Goal: Transaction & Acquisition: Purchase product/service

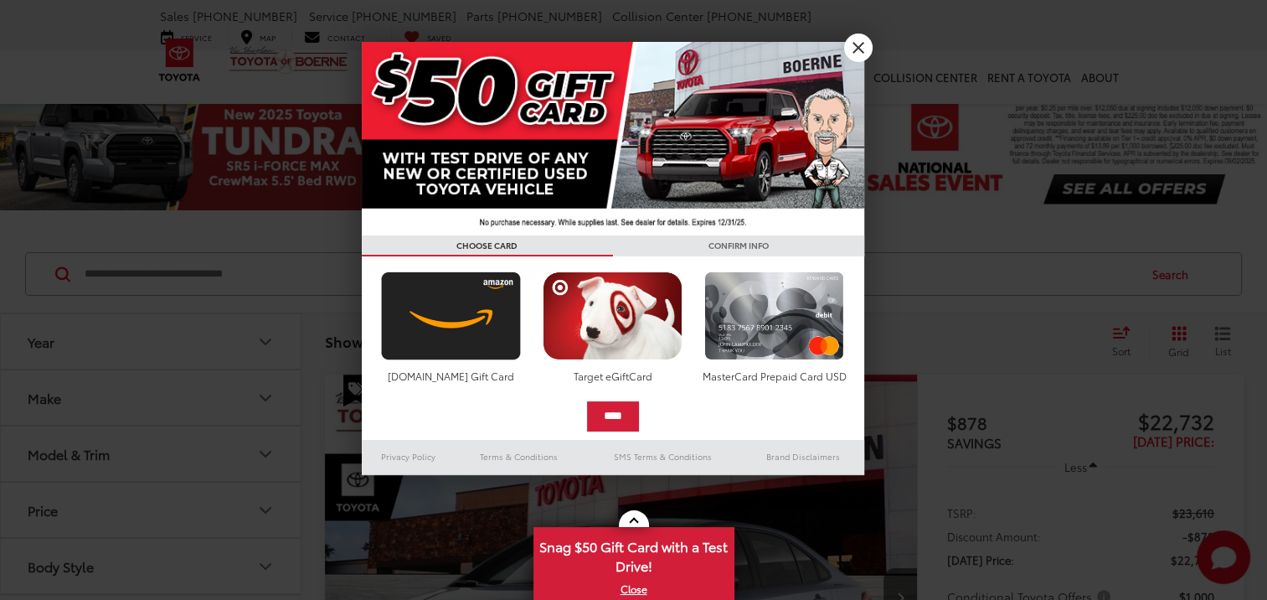
click at [111, 263] on div at bounding box center [633, 300] width 1267 height 600
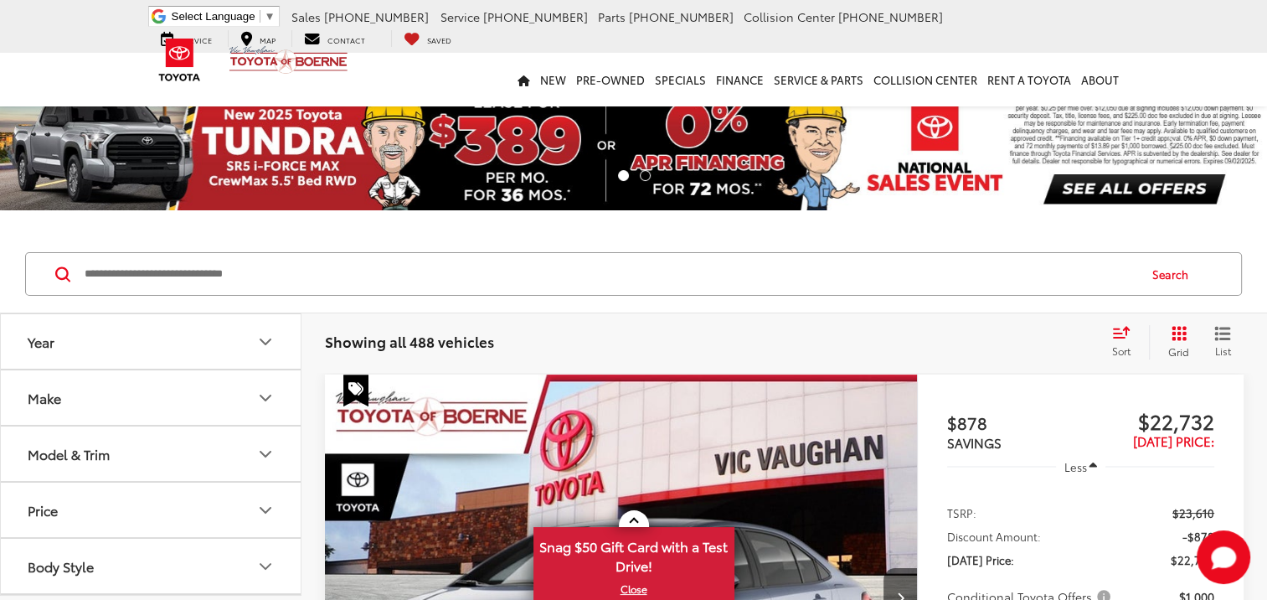
click at [100, 271] on input "Search by Make, Model, or Keyword" at bounding box center [609, 274] width 1053 height 40
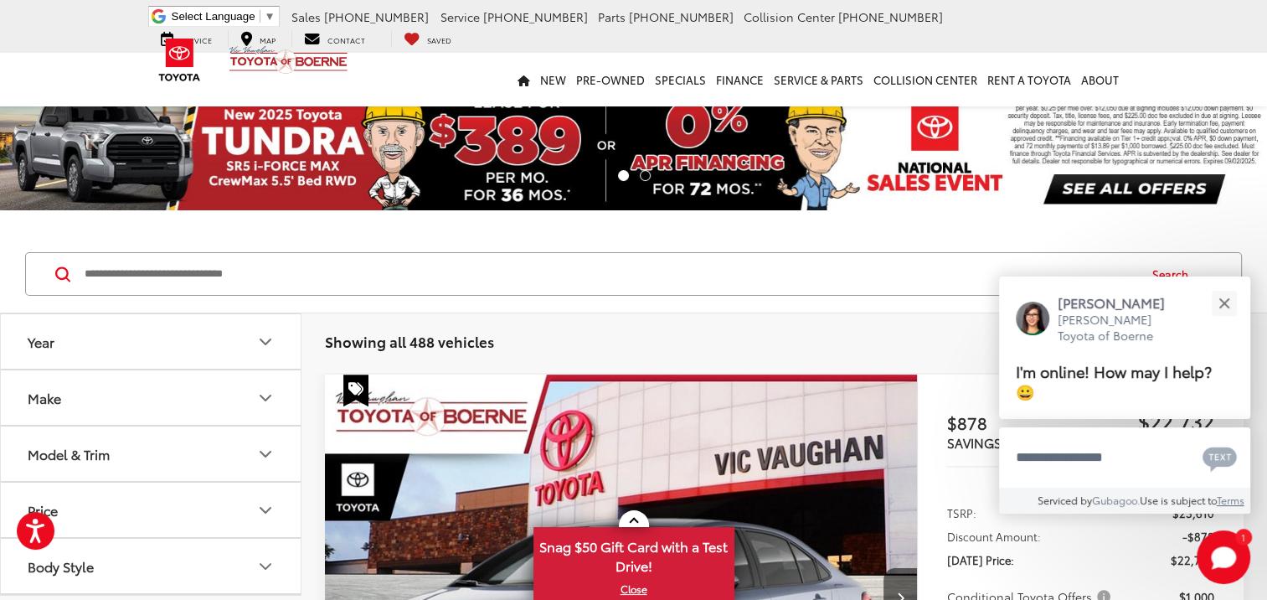
click at [86, 270] on input "Search by Make, Model, or Keyword" at bounding box center [609, 274] width 1053 height 40
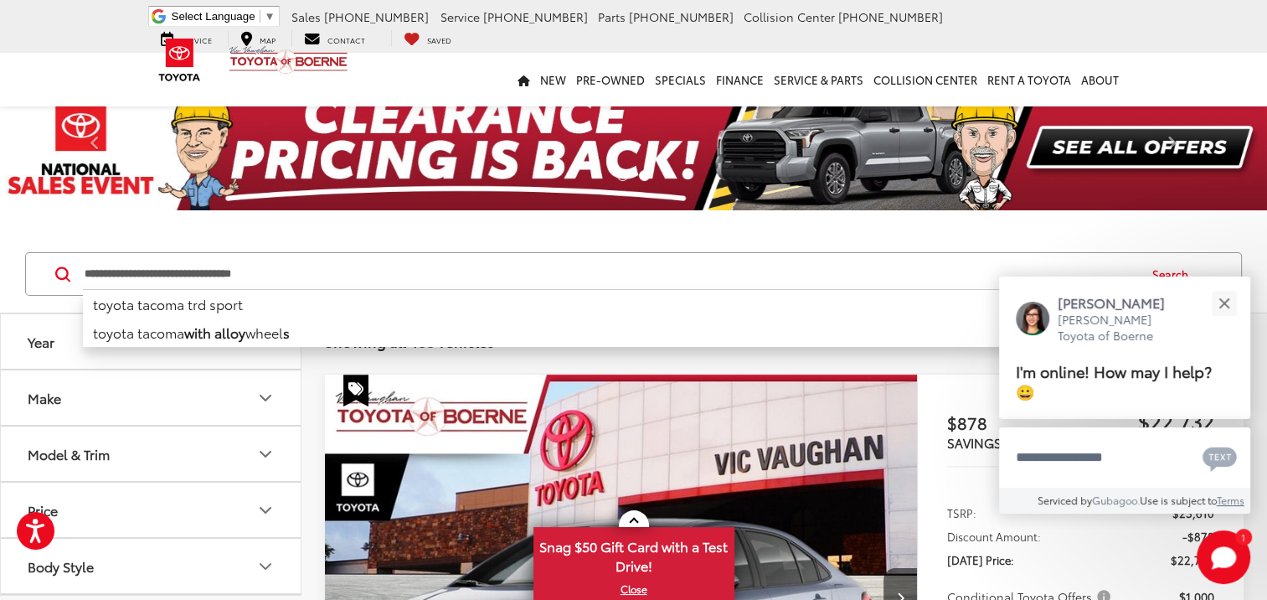
type input "**********"
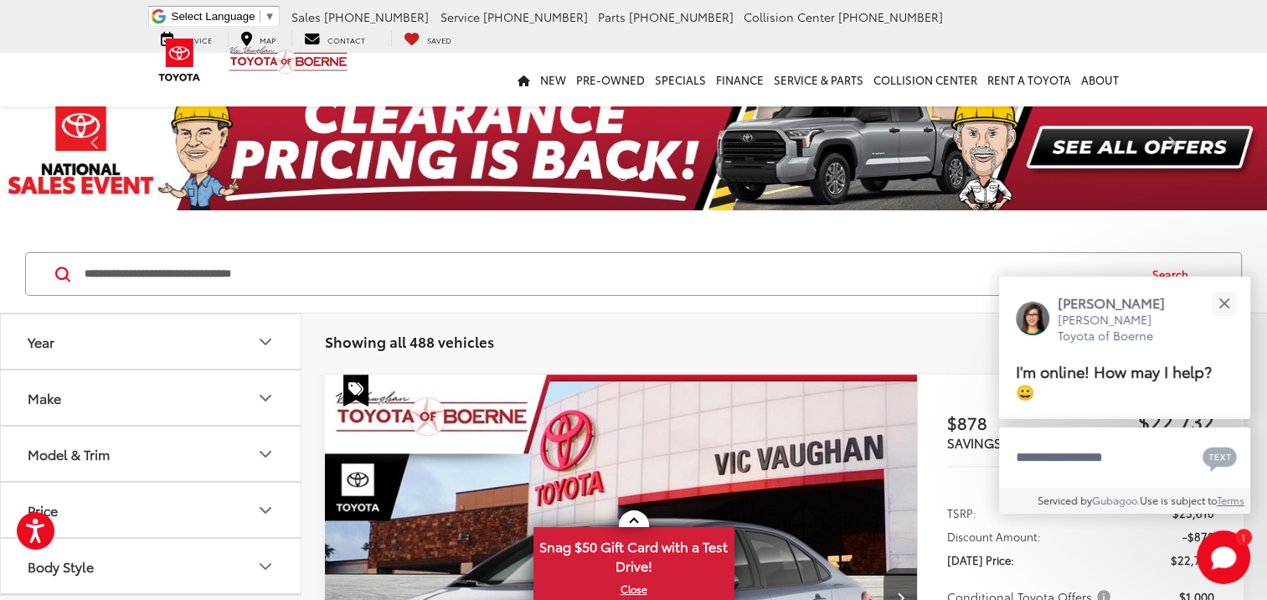
click at [61, 273] on icon at bounding box center [62, 274] width 15 height 16
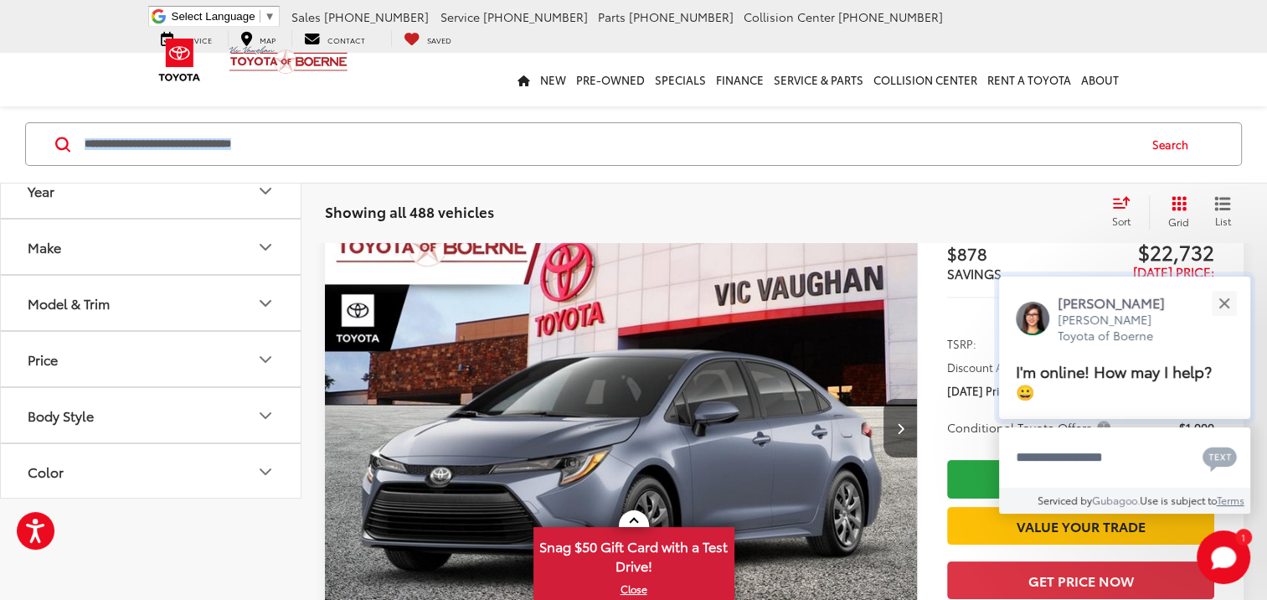
scroll to position [251, 0]
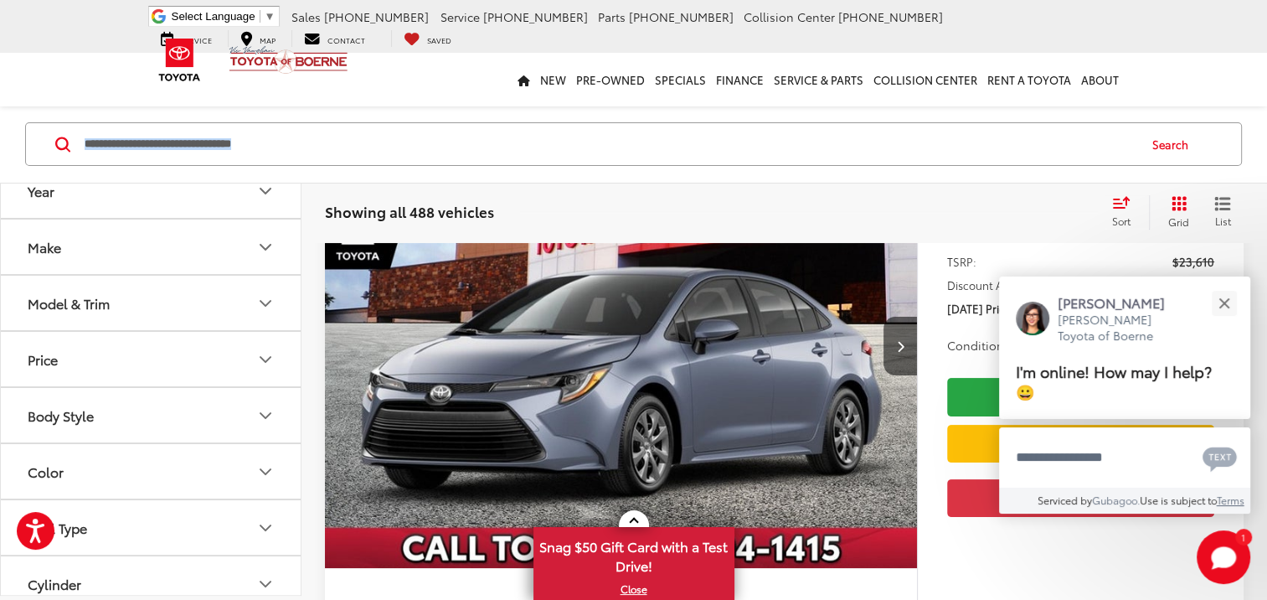
click at [1166, 146] on button "Search" at bounding box center [1174, 144] width 76 height 42
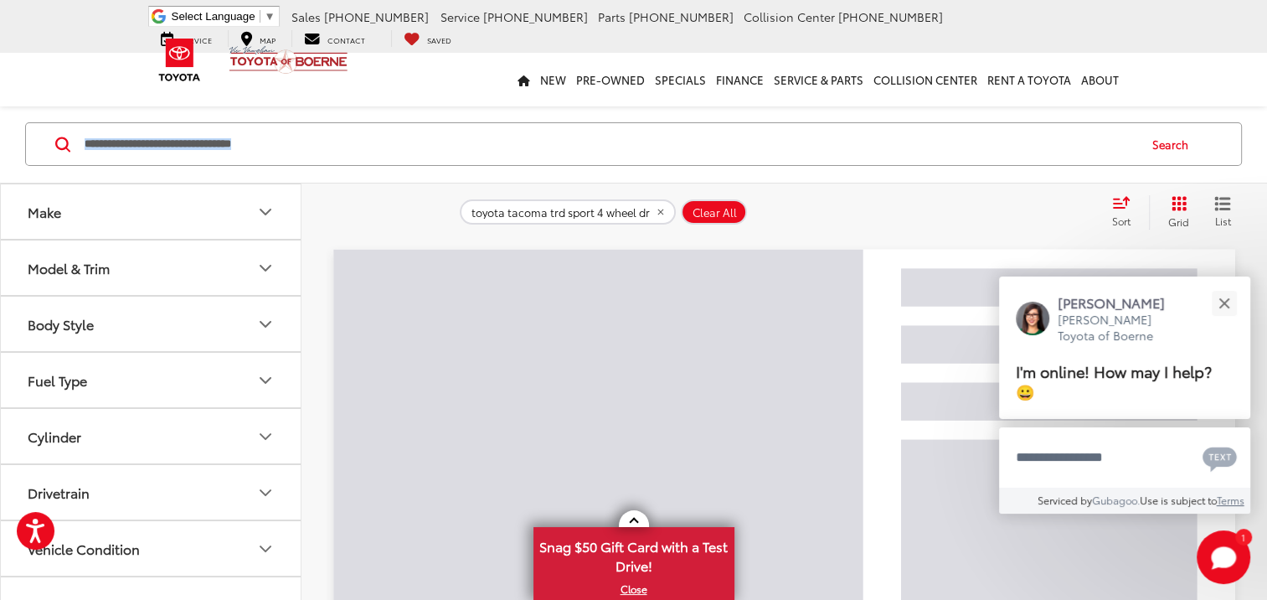
scroll to position [3, 0]
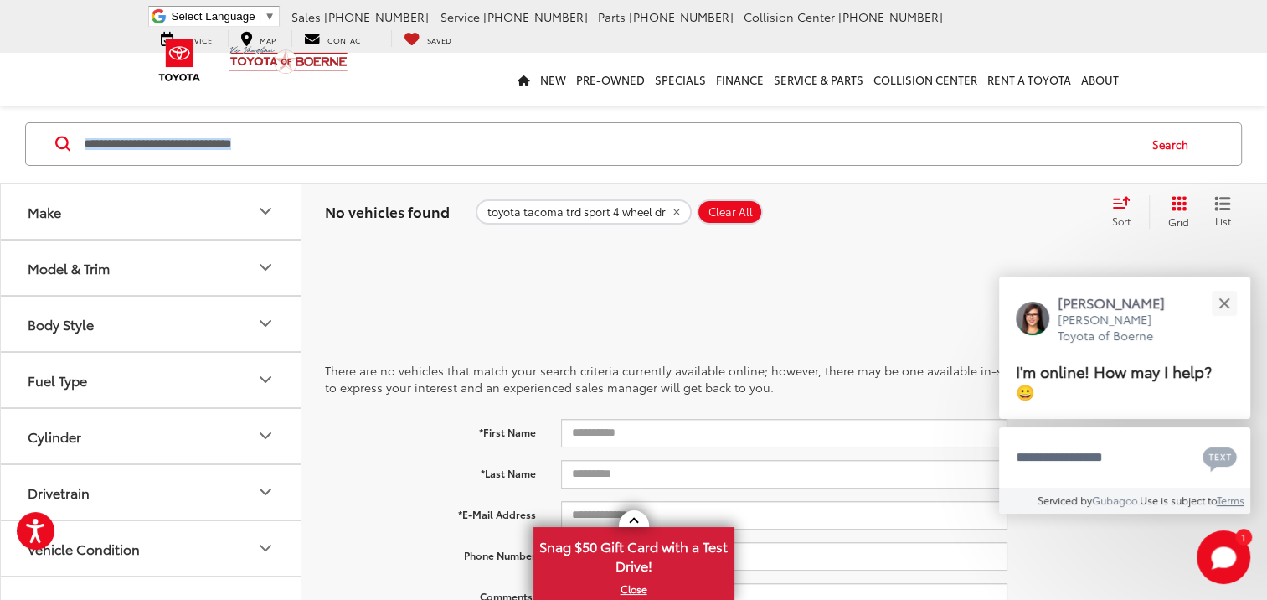
click at [742, 209] on span "Clear All" at bounding box center [730, 212] width 44 height 13
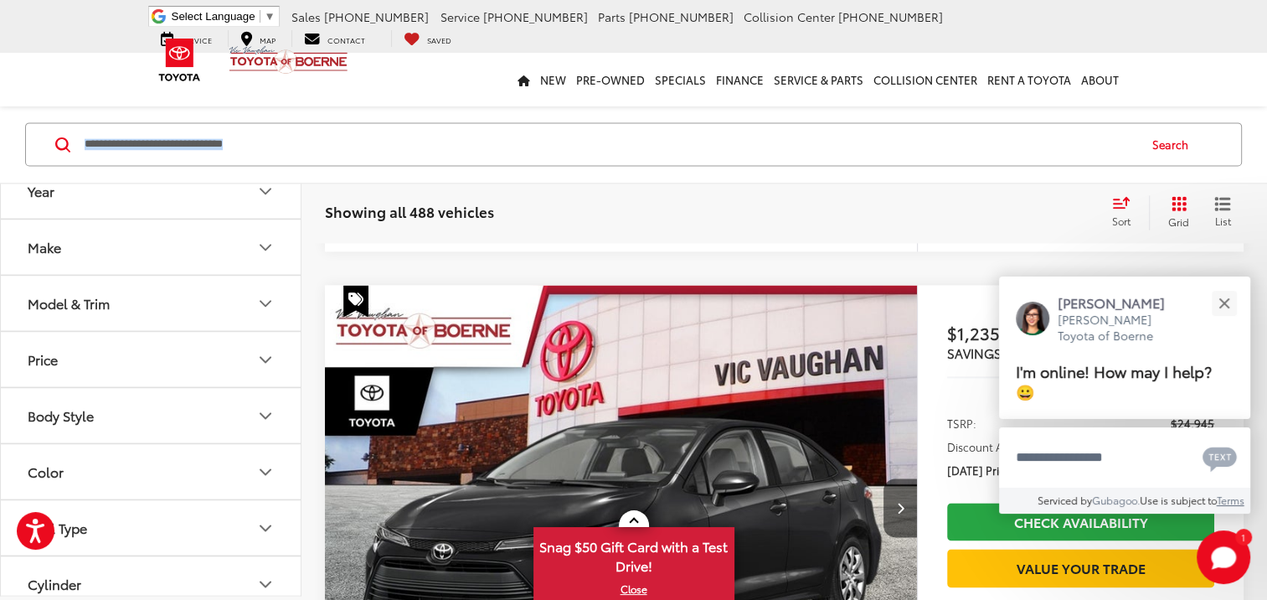
click at [64, 138] on icon at bounding box center [62, 143] width 15 height 15
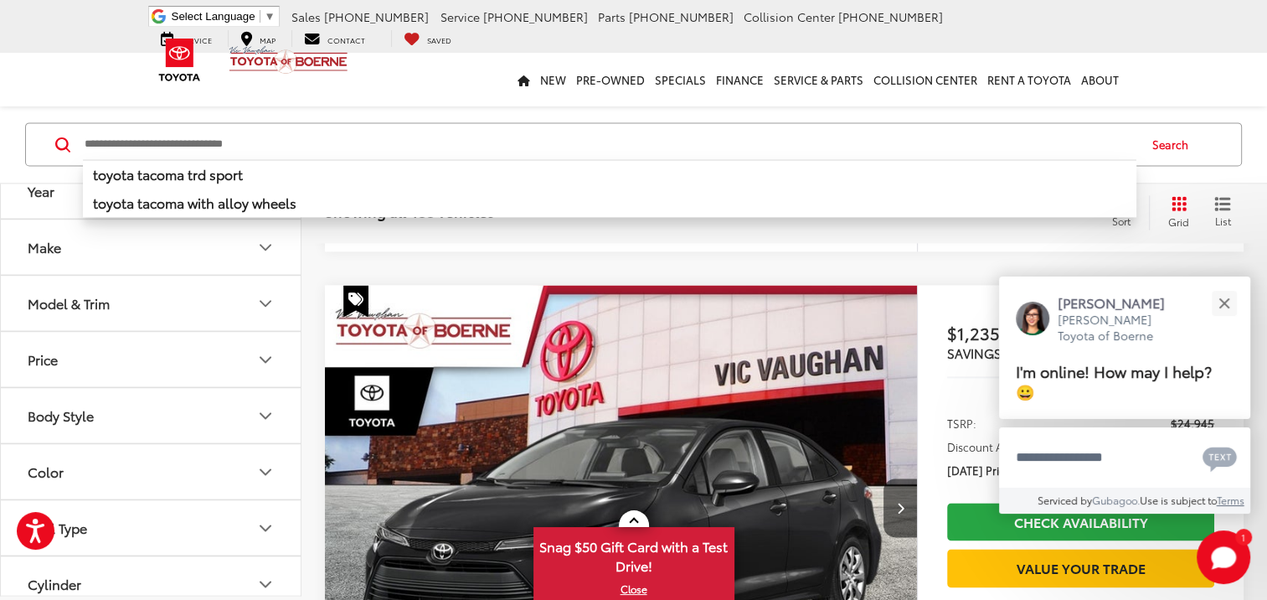
click at [135, 137] on input "Search by Make, Model, or Keyword" at bounding box center [609, 144] width 1053 height 40
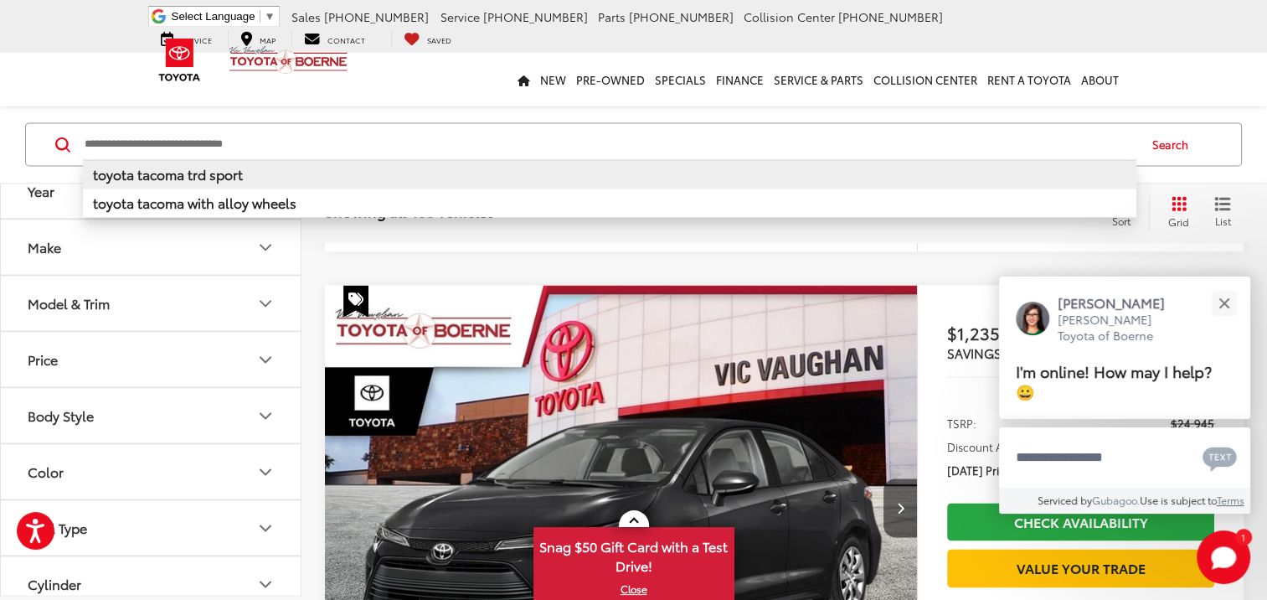
click at [182, 172] on b "toyota tacoma trd sport" at bounding box center [168, 173] width 150 height 19
type input "**********"
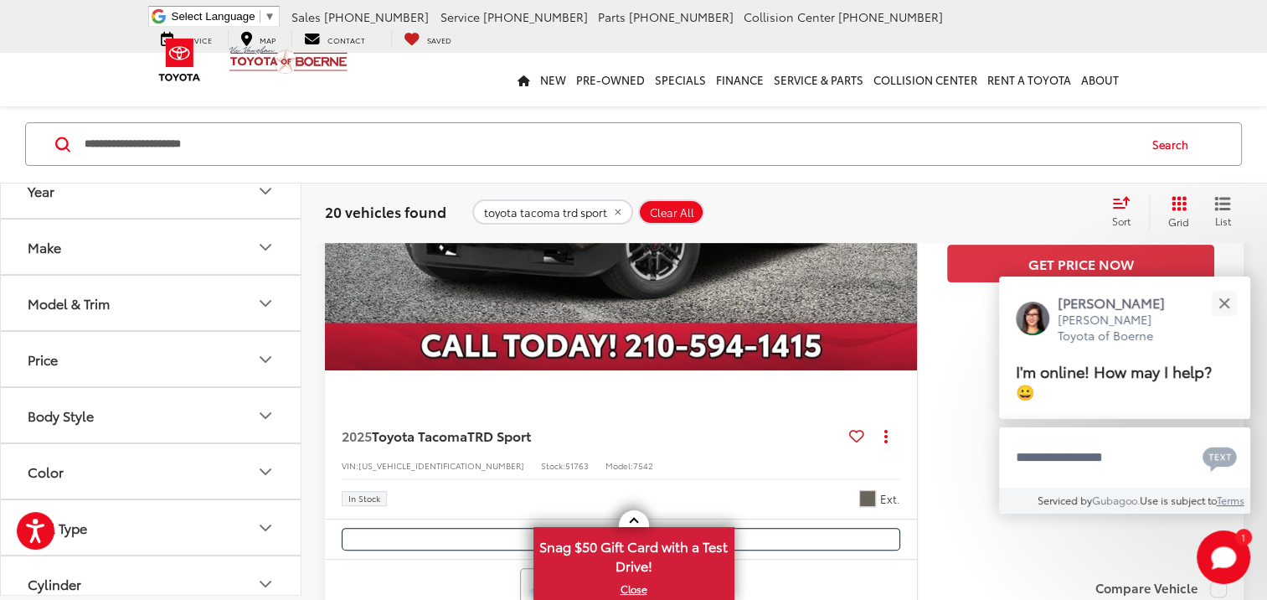
scroll to position [548, 0]
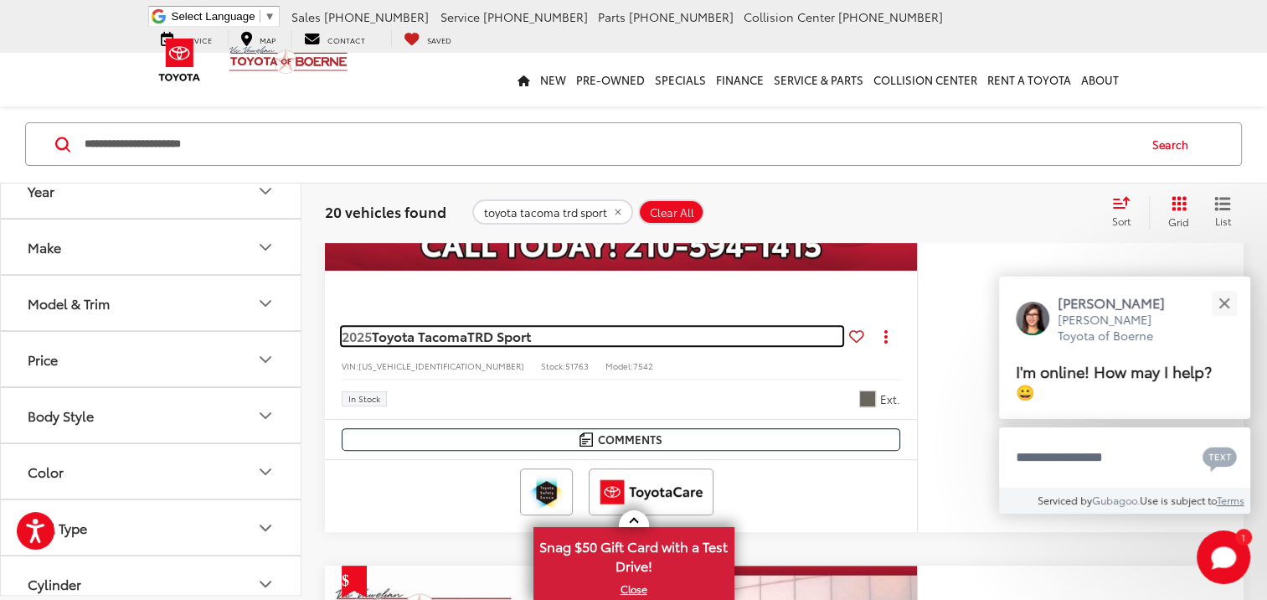
click at [413, 335] on span "Toyota Tacoma" at bounding box center [419, 335] width 95 height 19
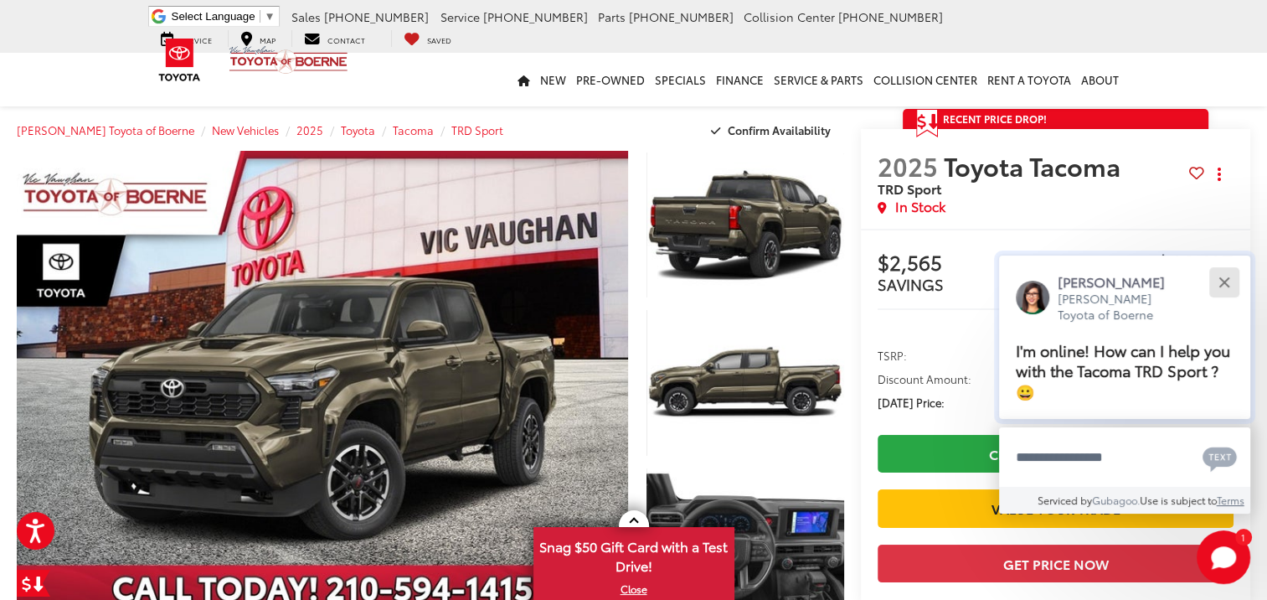
click at [1220, 282] on div "Close" at bounding box center [1223, 281] width 11 height 11
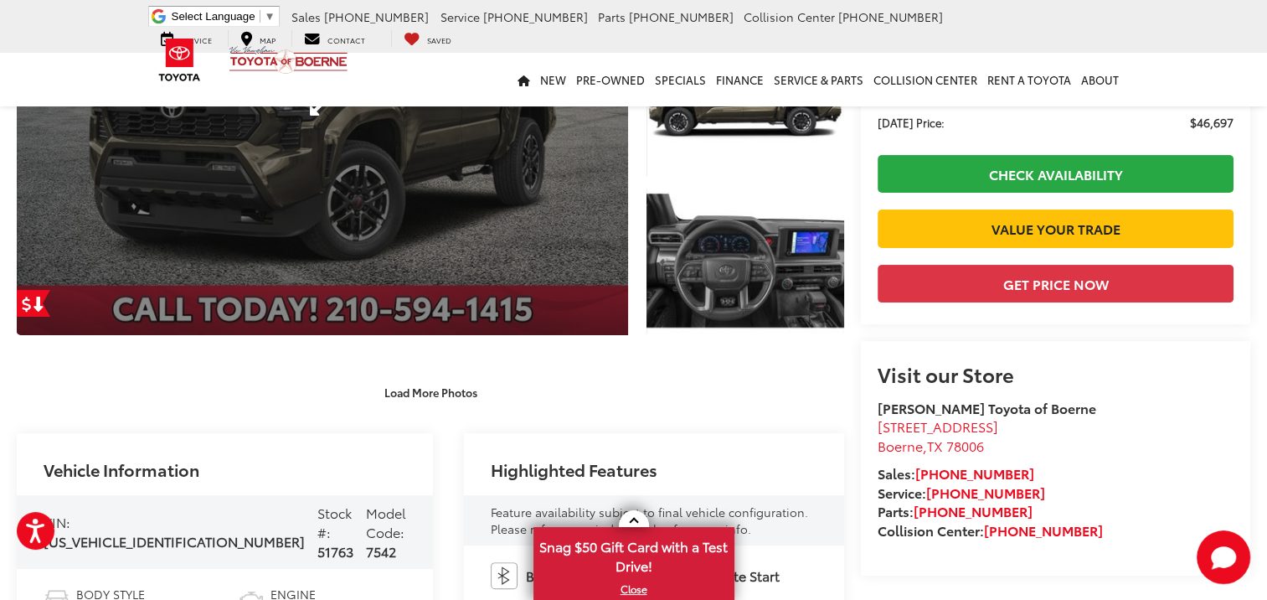
scroll to position [251, 0]
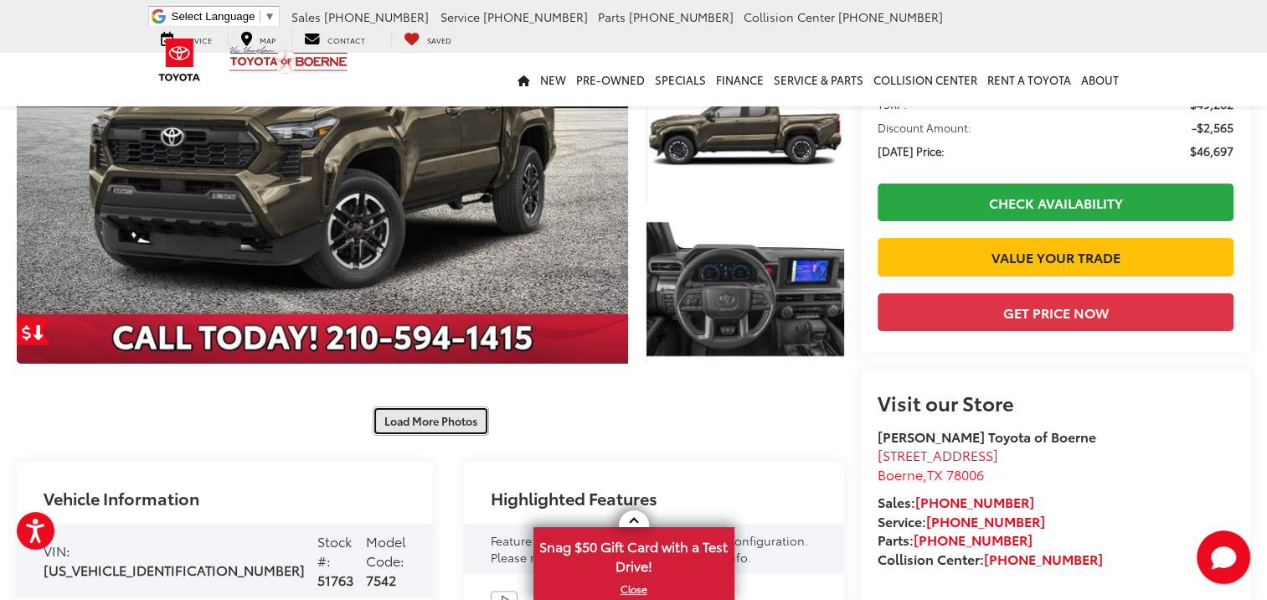
click at [426, 420] on button "Load More Photos" at bounding box center [431, 420] width 116 height 29
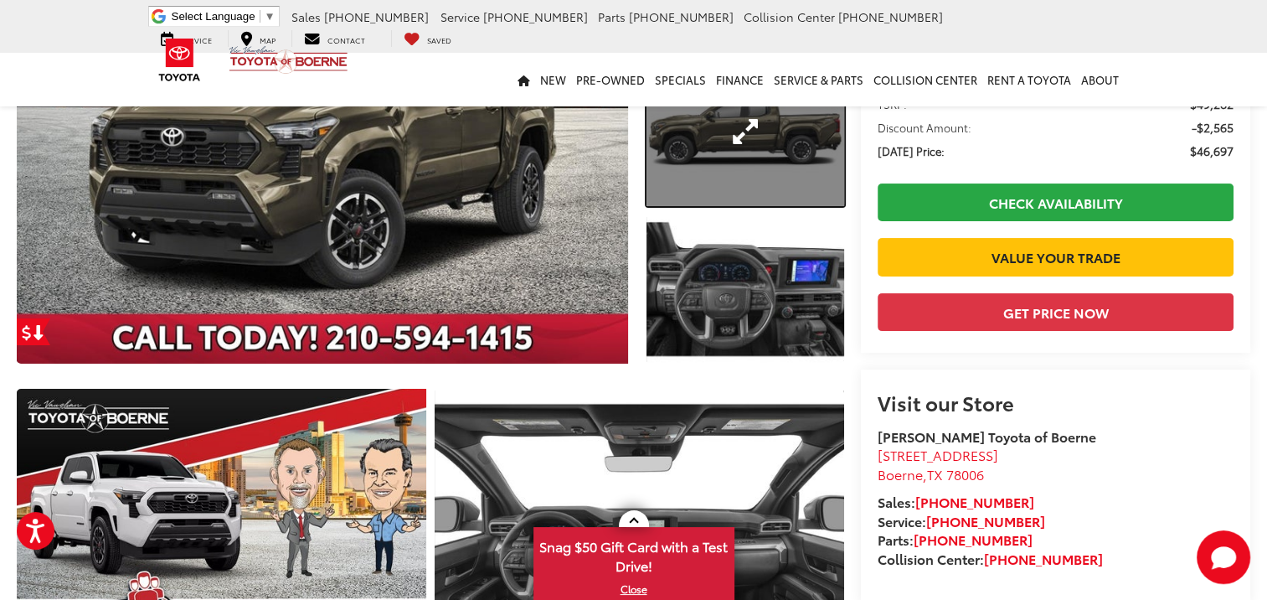
click at [706, 142] on link "Expand Photo 2" at bounding box center [745, 131] width 198 height 148
click at [0, 0] on div "2025 Toyota Tacoma TRD Sport 0" at bounding box center [0, 0] width 0 height 0
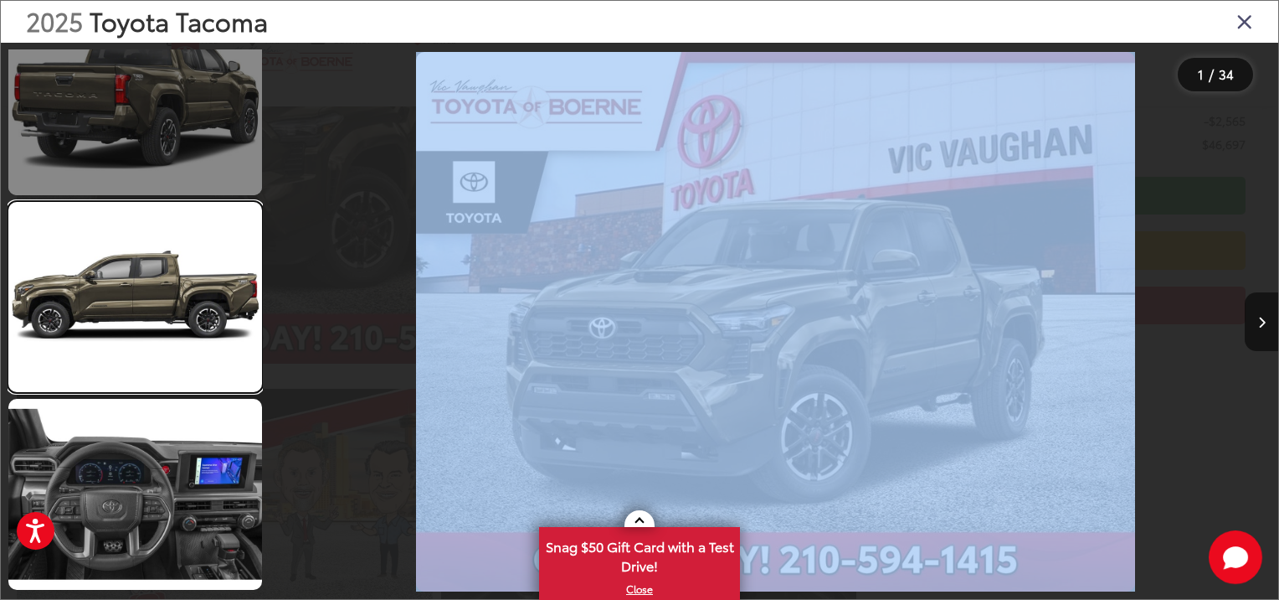
click at [231, 301] on link at bounding box center [135, 297] width 254 height 190
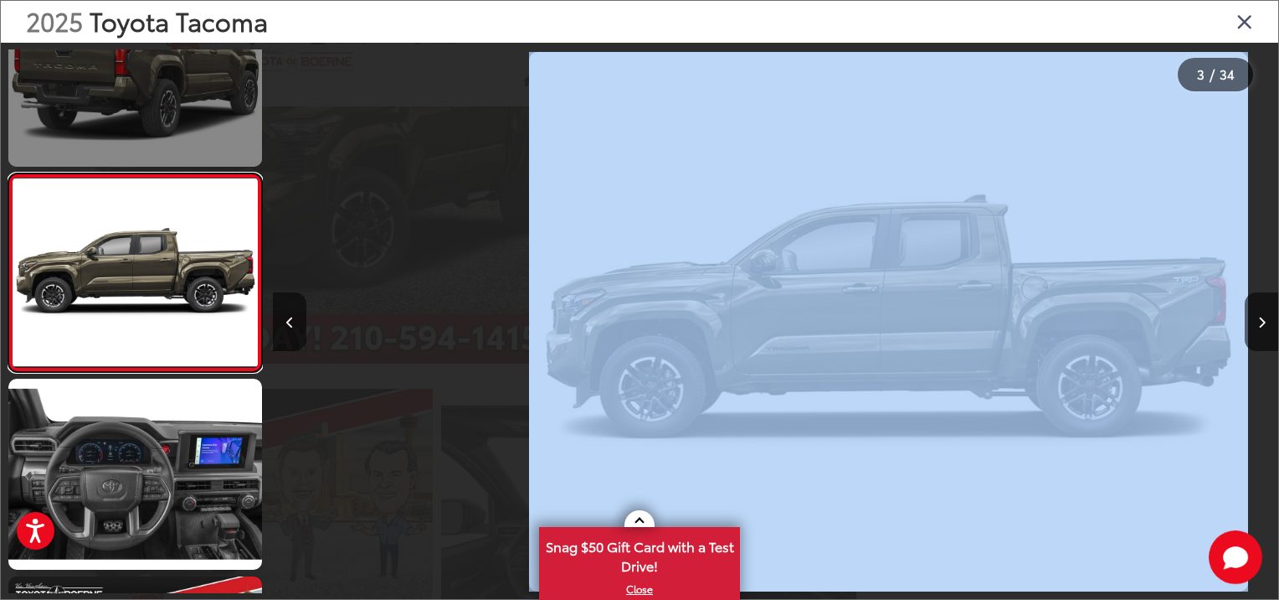
scroll to position [0, 2011]
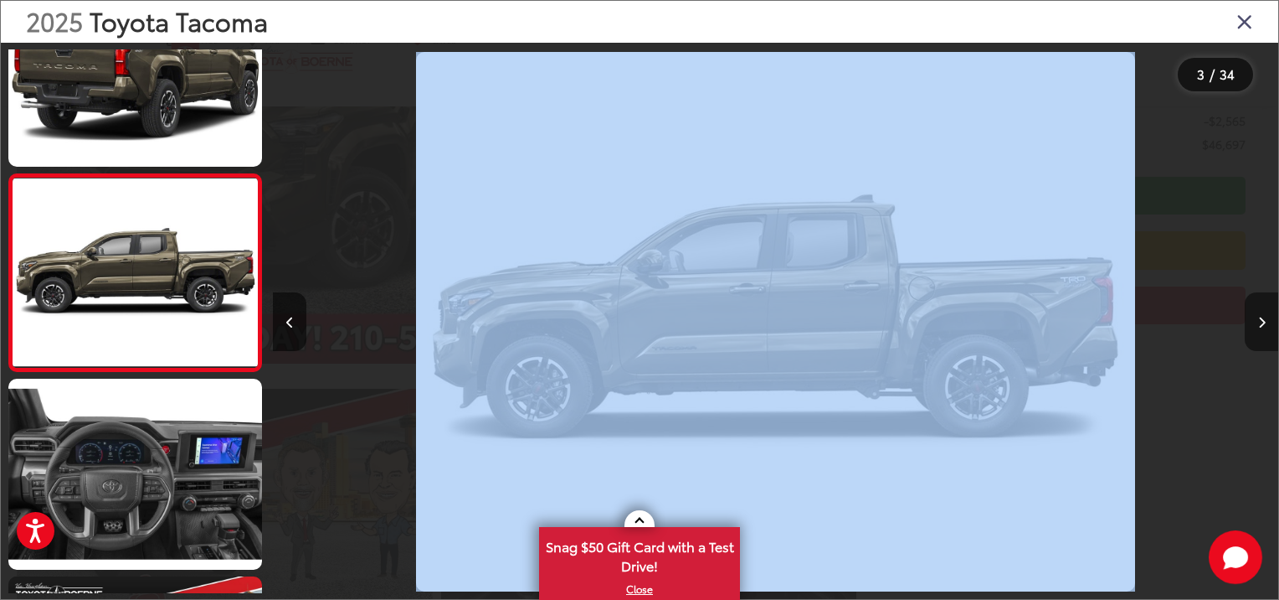
click at [1264, 315] on button "Next image" at bounding box center [1261, 321] width 33 height 59
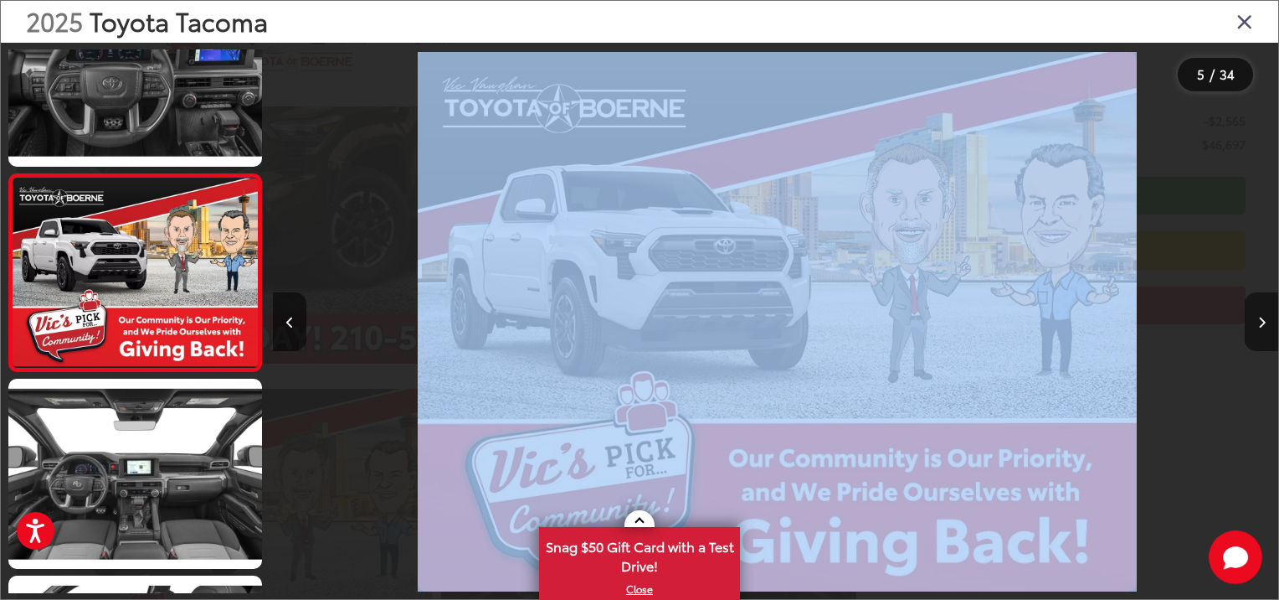
scroll to position [0, 4023]
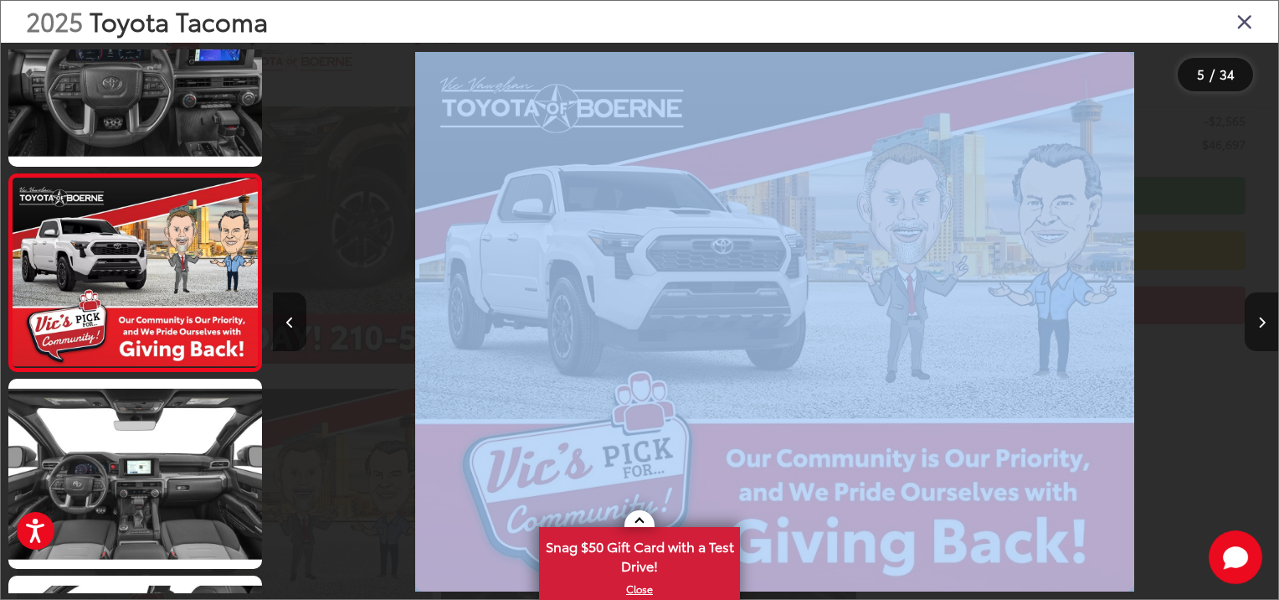
click at [1264, 315] on button "Next image" at bounding box center [1261, 321] width 33 height 59
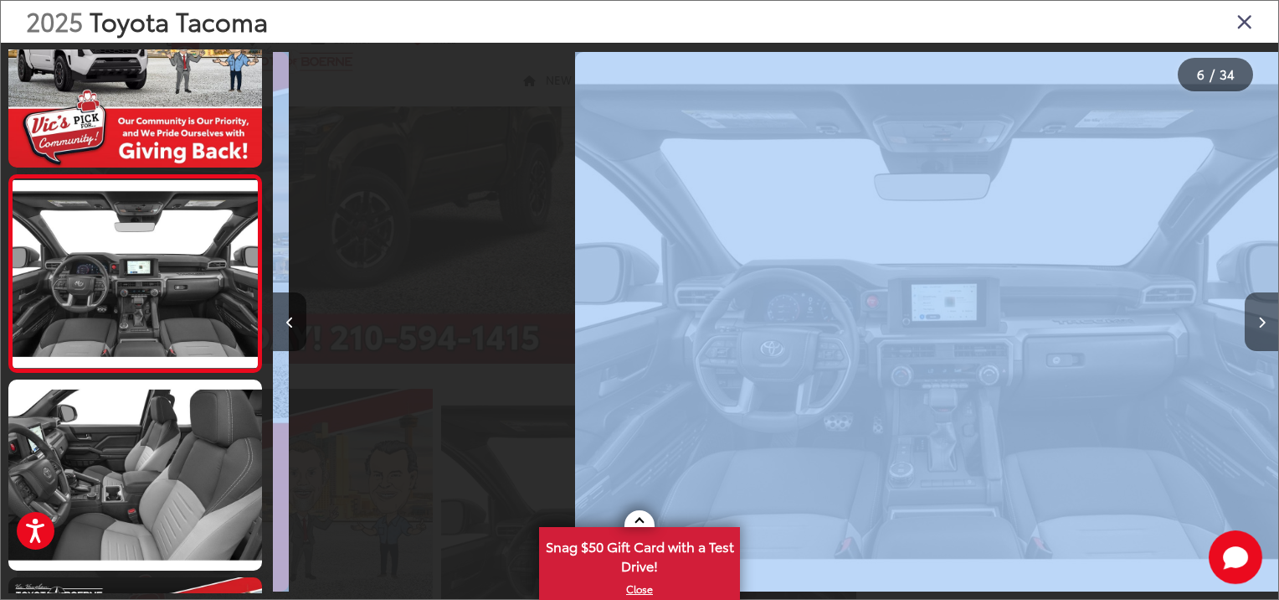
scroll to position [0, 5028]
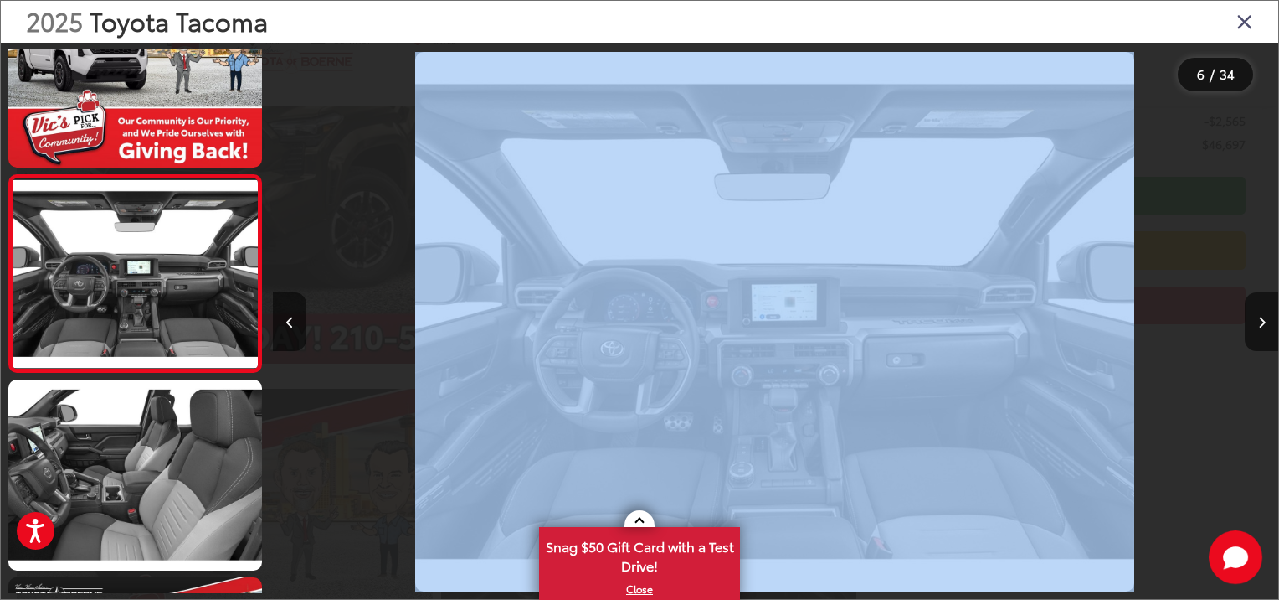
click at [570, 151] on img "2025 Toyota Tacoma TRD Sport 5" at bounding box center [774, 321] width 719 height 539
click at [1263, 317] on icon "Next image" at bounding box center [1263, 323] width 8 height 12
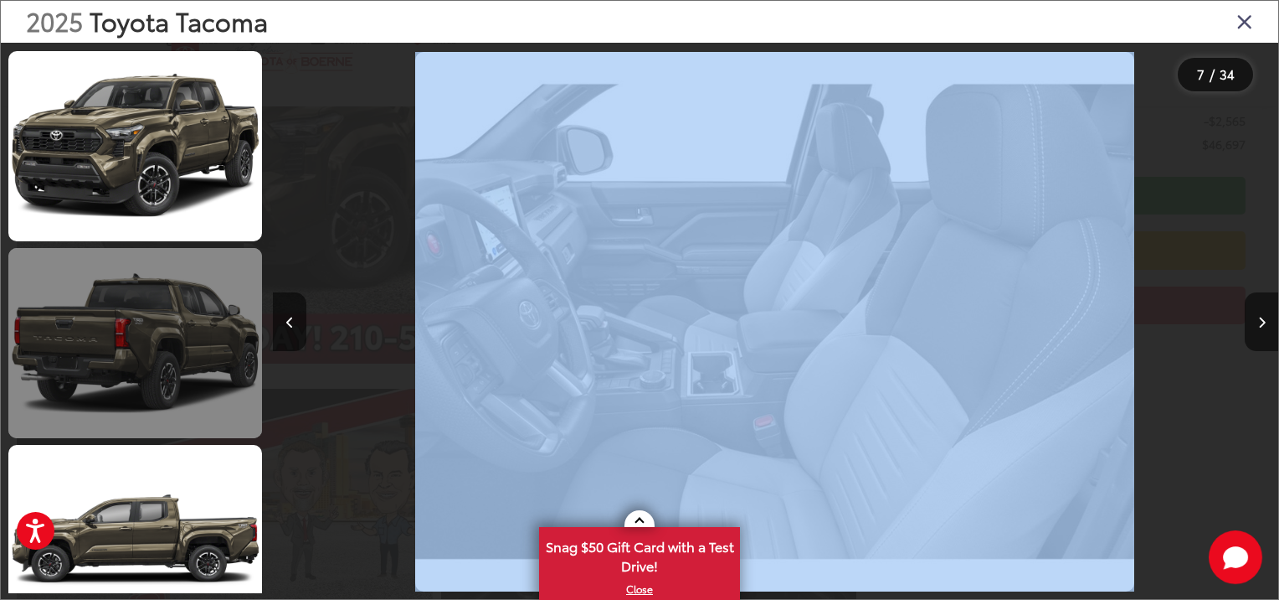
scroll to position [4157, 0]
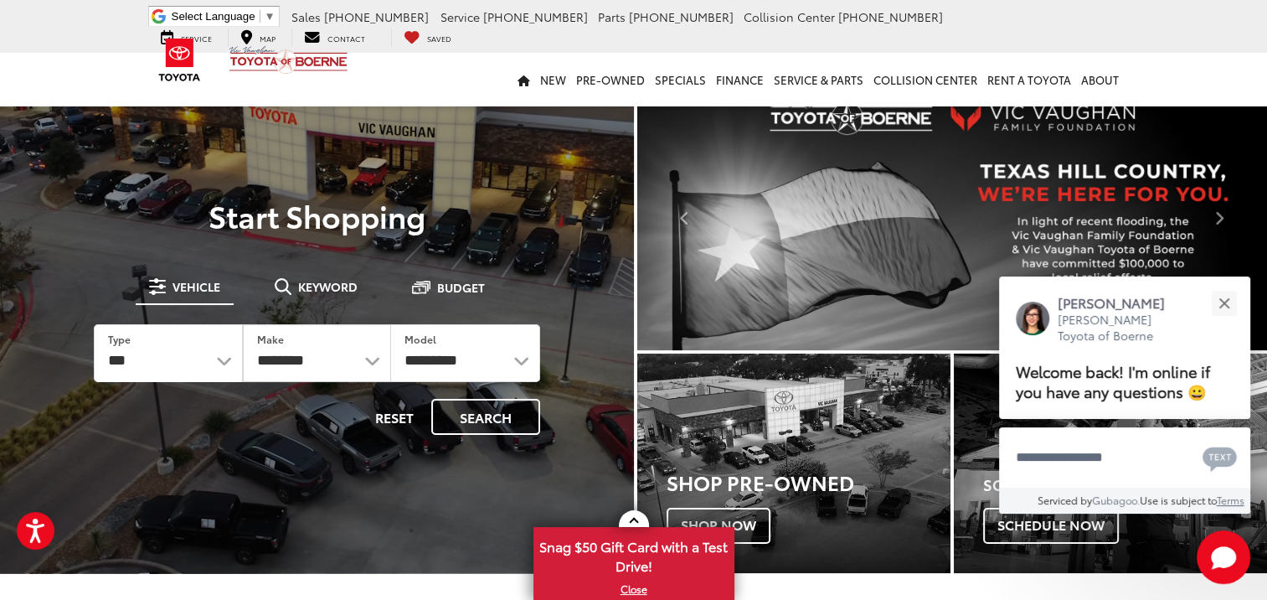
click at [204, 284] on span "Vehicle" at bounding box center [196, 287] width 48 height 12
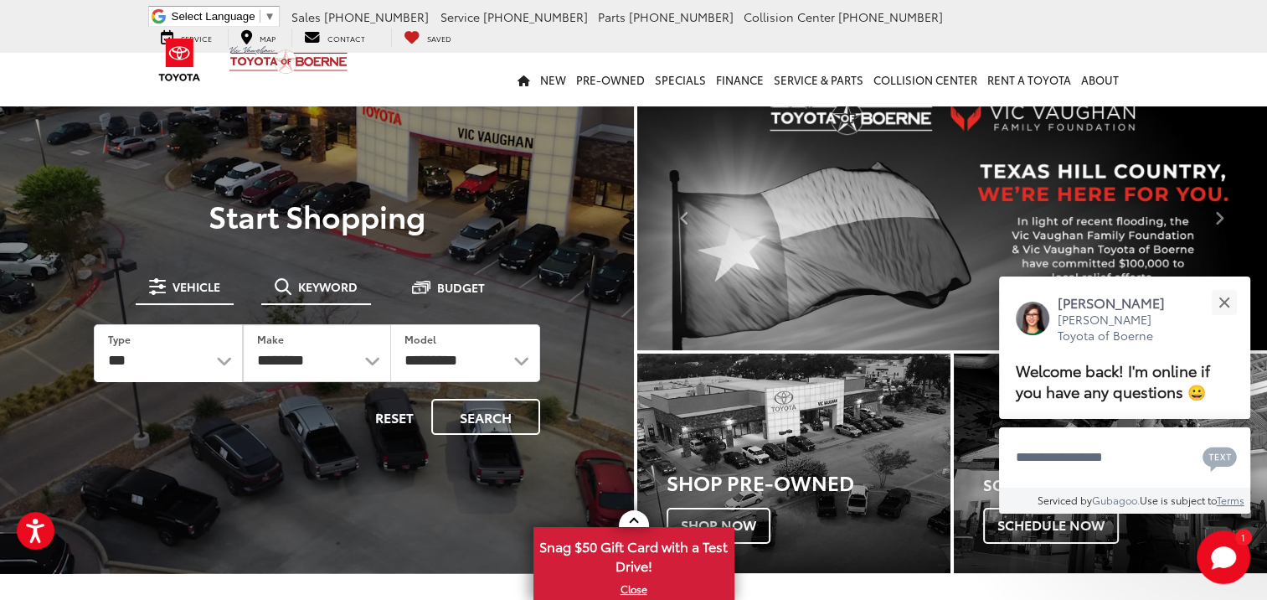
click at [315, 284] on span "Keyword" at bounding box center [327, 287] width 59 height 12
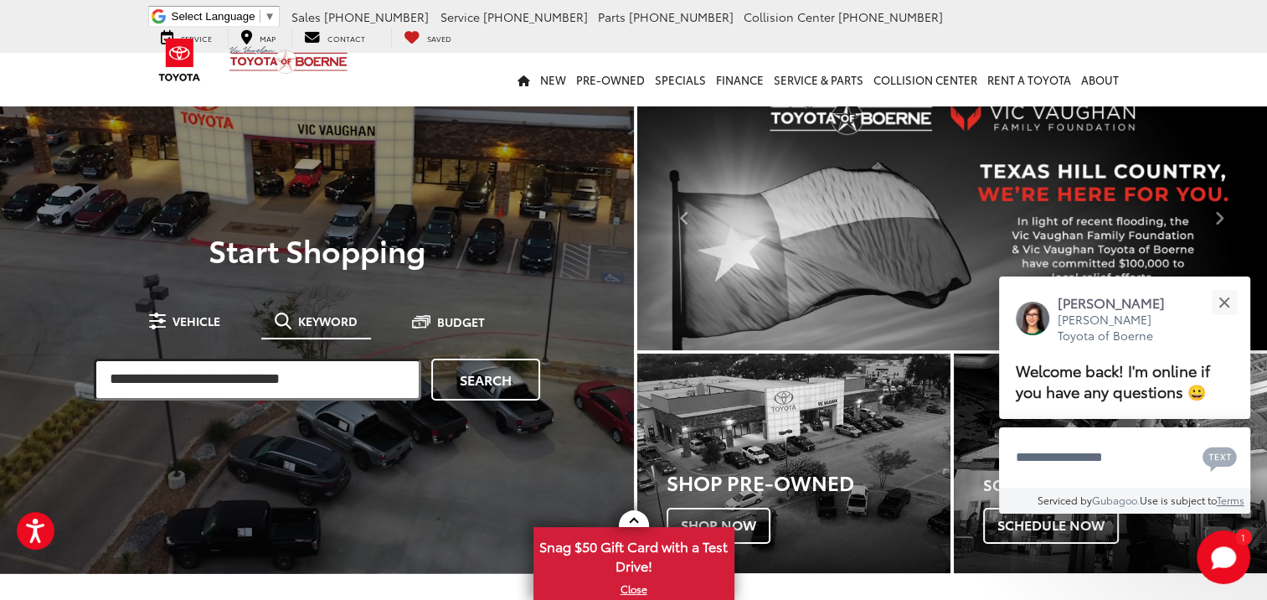
click at [140, 373] on input "search" at bounding box center [257, 379] width 327 height 42
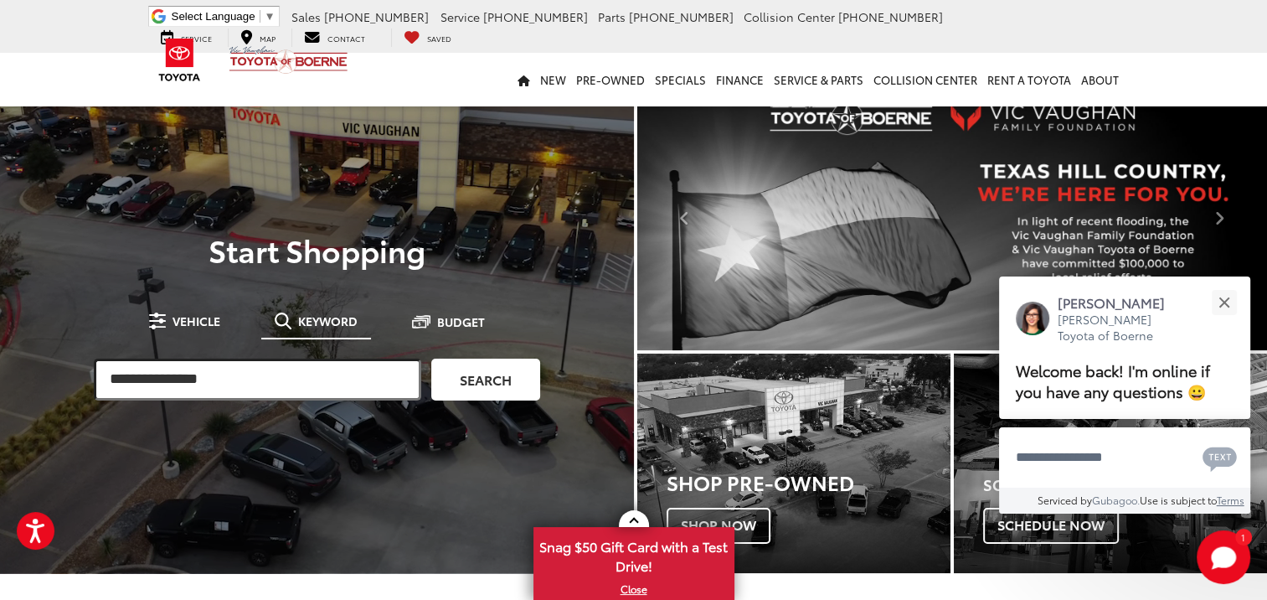
type input "**********"
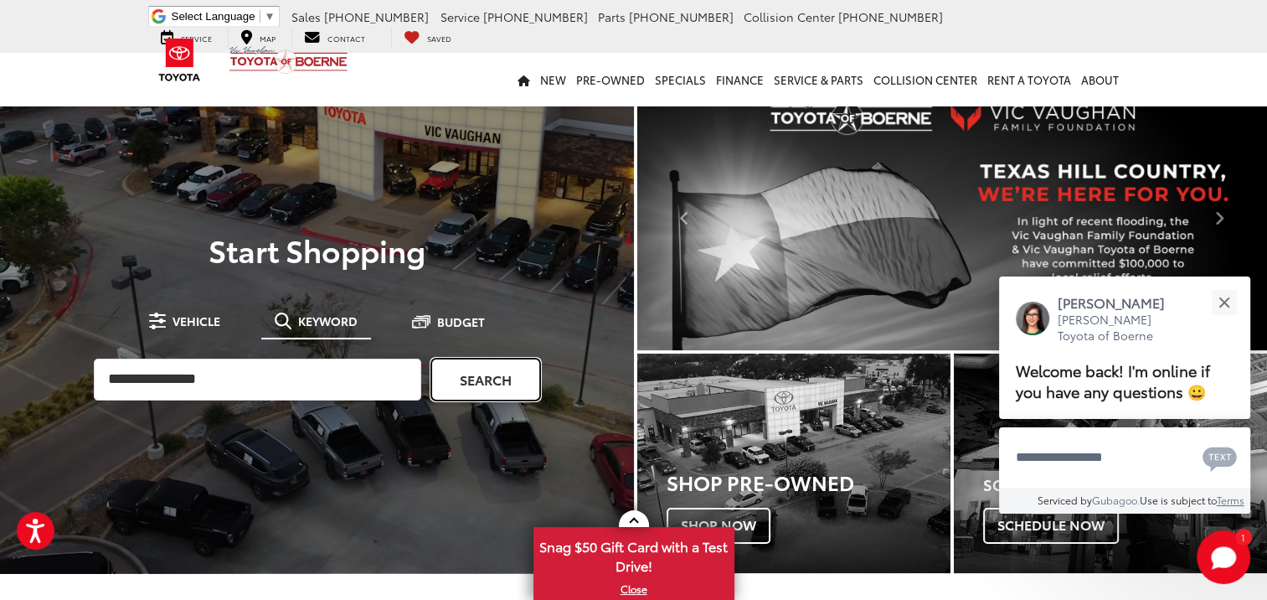
click at [469, 384] on link "Search" at bounding box center [485, 379] width 109 height 42
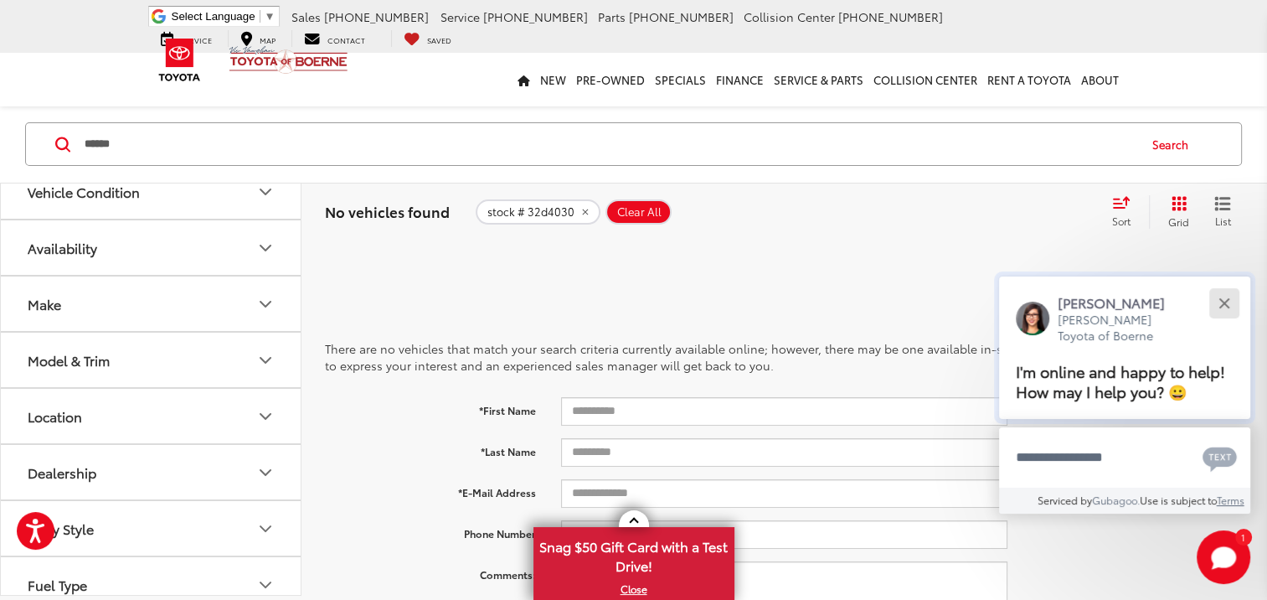
click at [1229, 301] on button "Close" at bounding box center [1224, 303] width 36 height 36
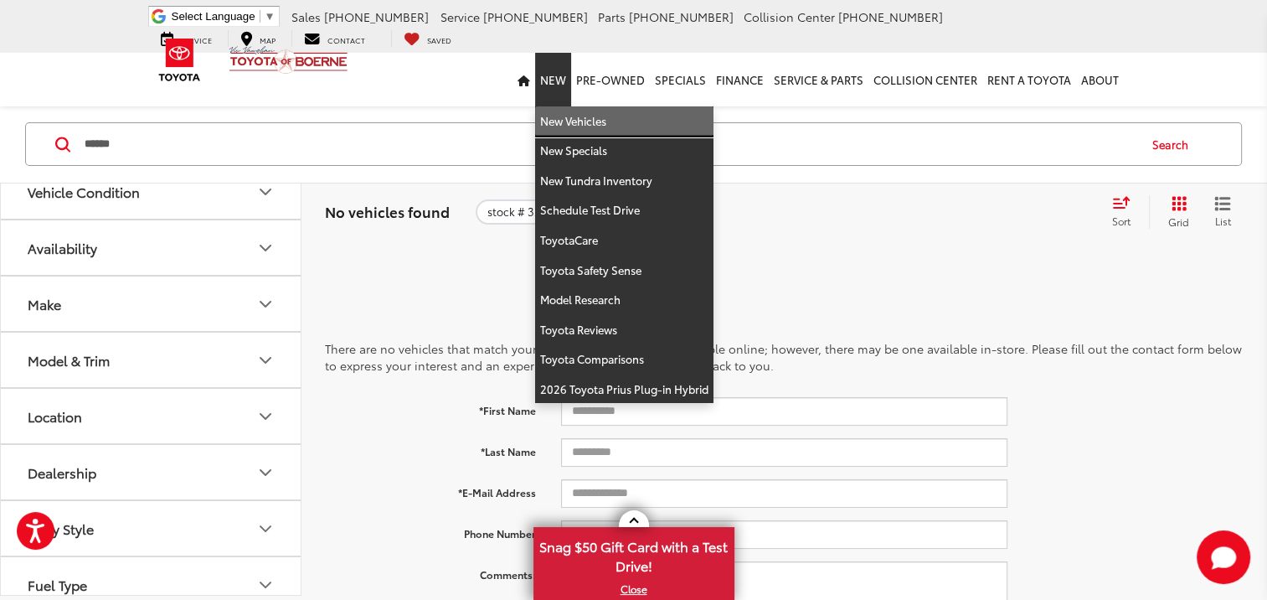
click at [586, 121] on link "New Vehicles" at bounding box center [624, 121] width 178 height 30
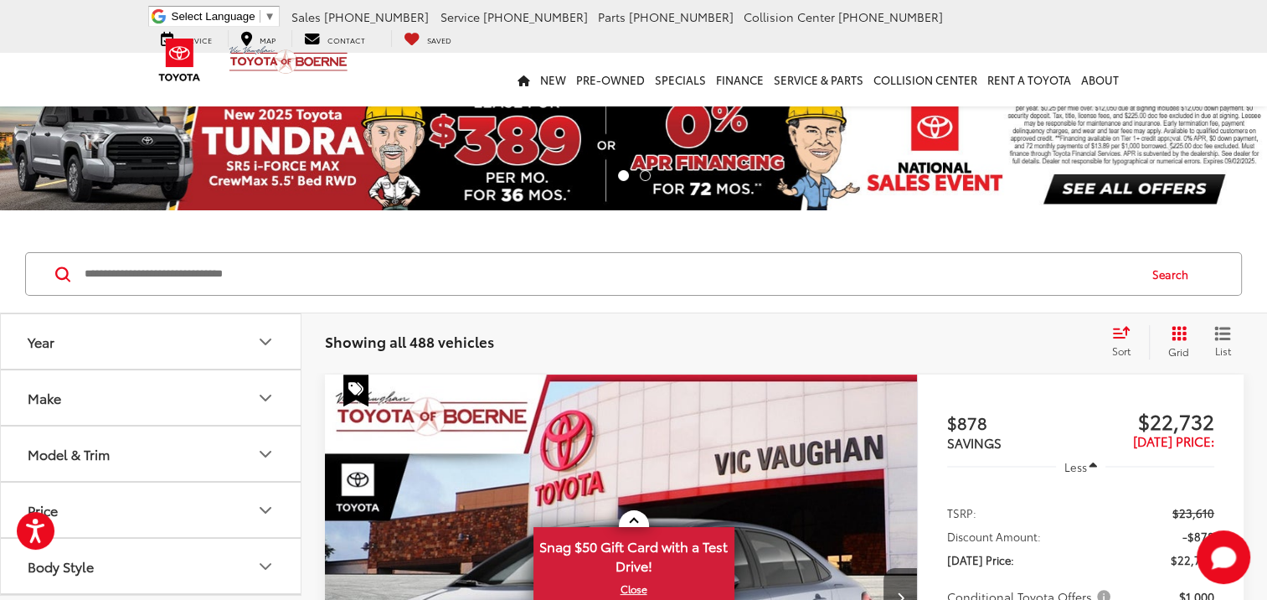
click at [114, 269] on input "Search by Make, Model, or Keyword" at bounding box center [609, 274] width 1053 height 40
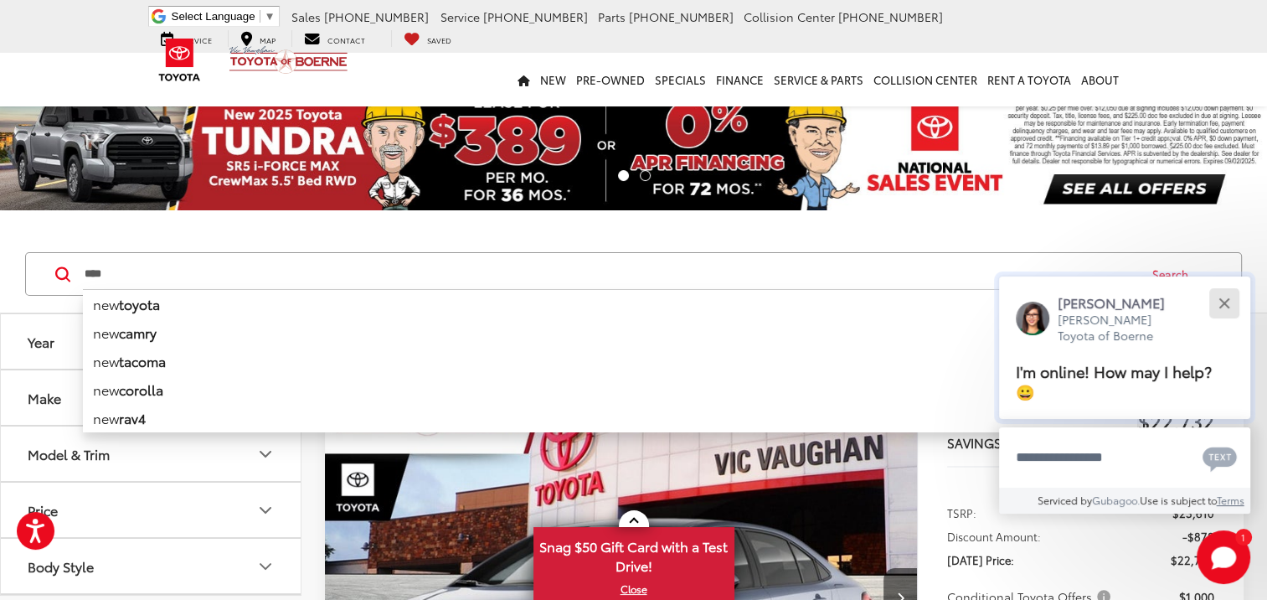
click at [1220, 306] on div "Close" at bounding box center [1223, 302] width 11 height 11
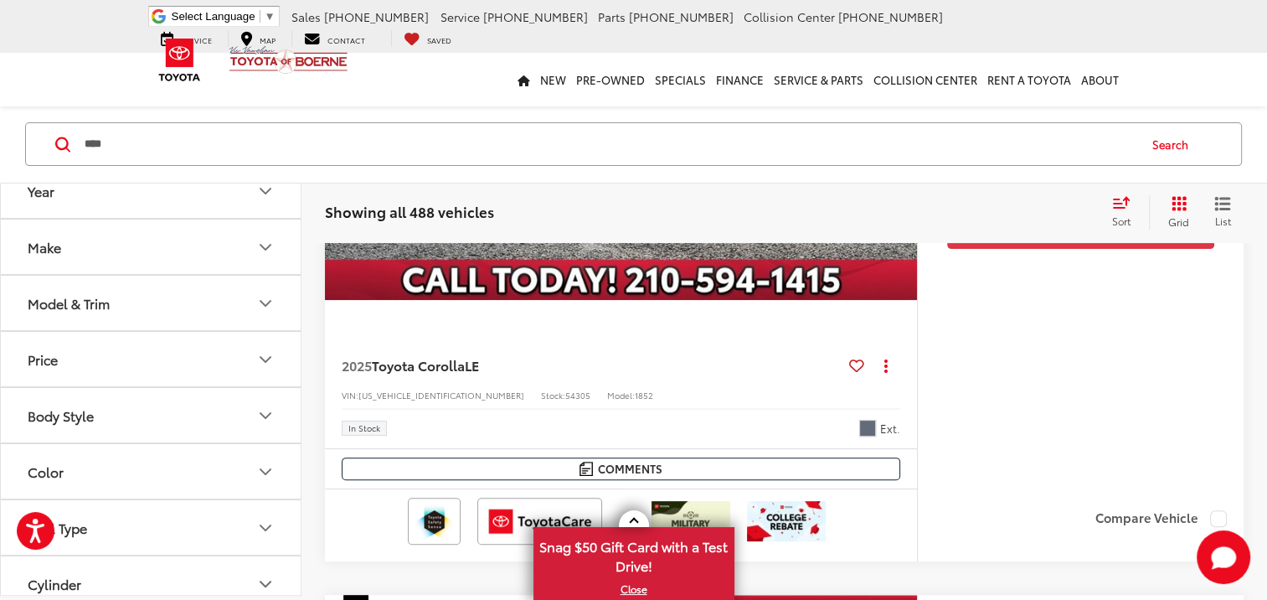
scroll to position [524, 0]
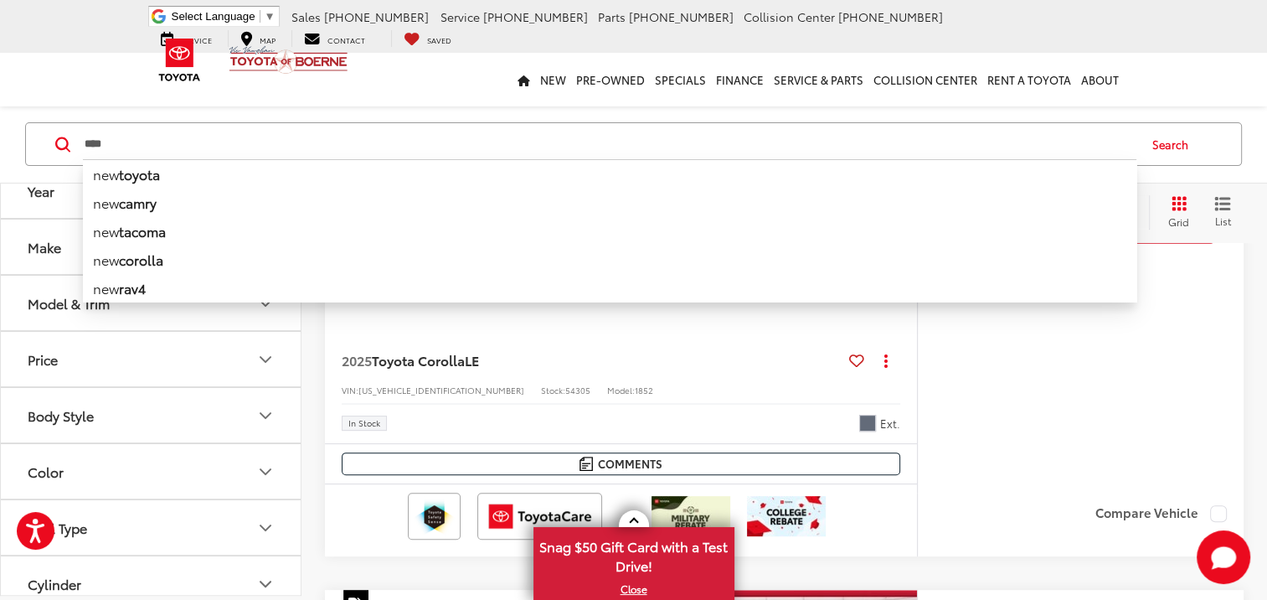
click at [98, 141] on input "***" at bounding box center [609, 144] width 1053 height 40
click at [123, 141] on input "***" at bounding box center [609, 144] width 1053 height 40
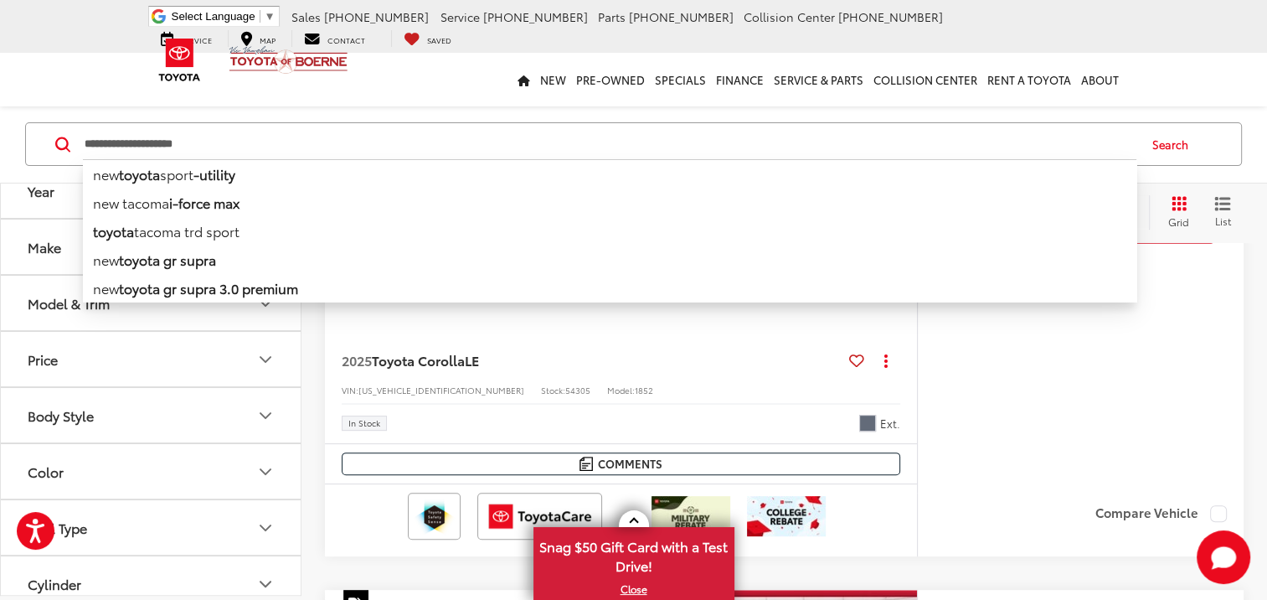
type input "**********"
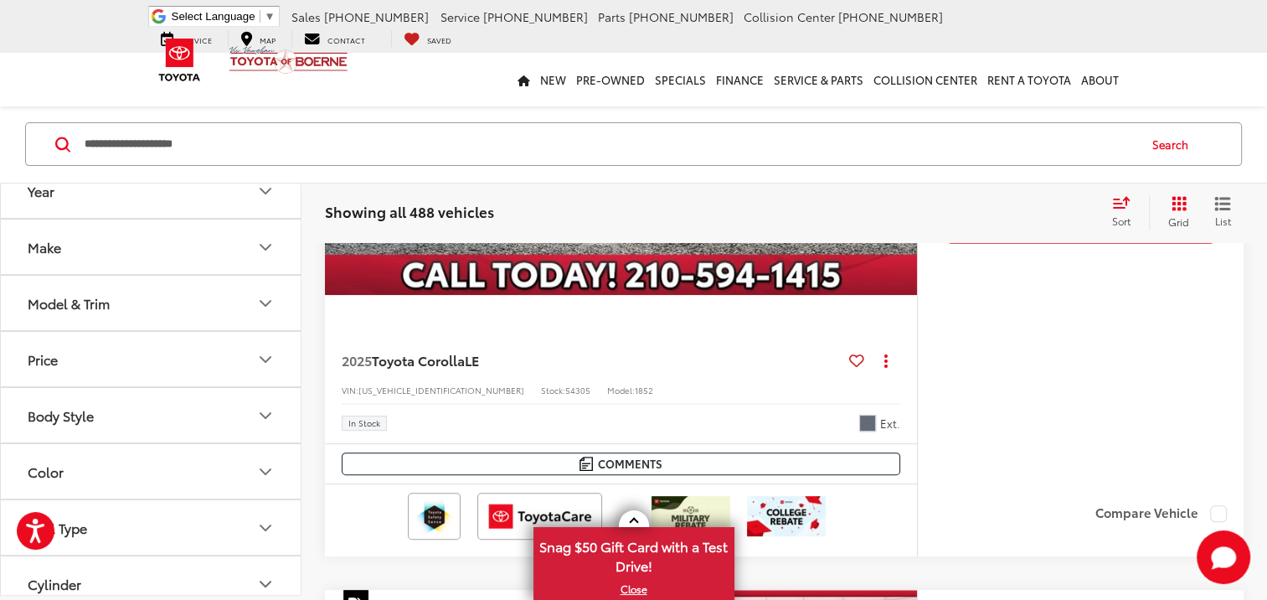
click at [59, 141] on icon at bounding box center [62, 144] width 15 height 16
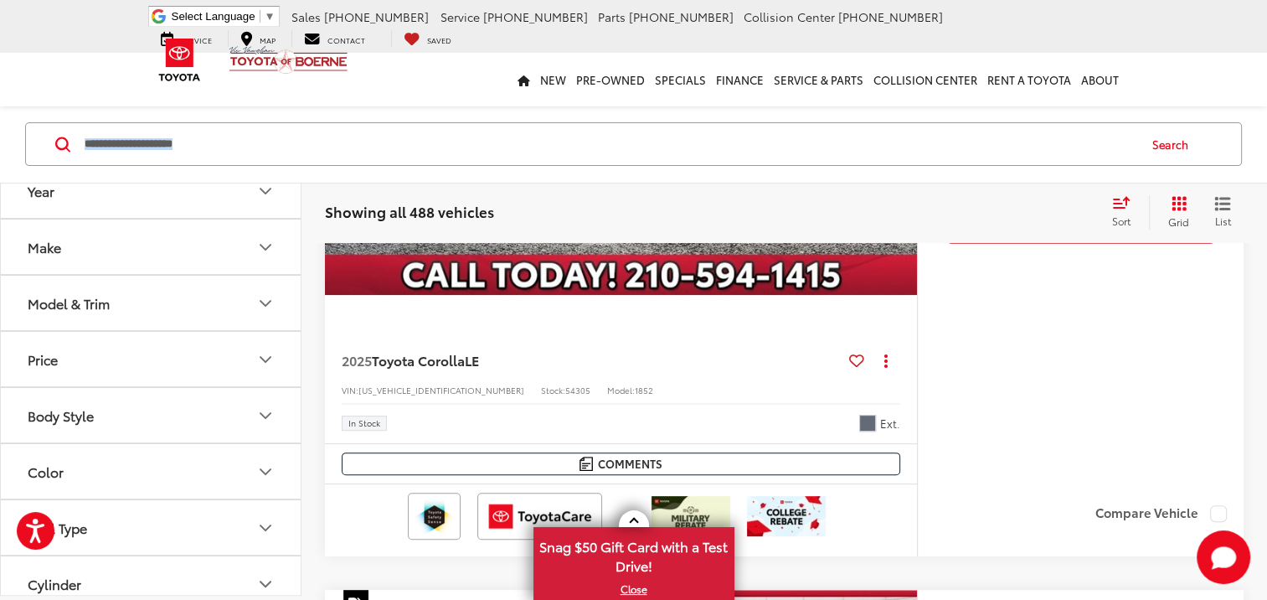
click at [59, 140] on icon at bounding box center [62, 144] width 15 height 16
click at [1186, 139] on button "Search" at bounding box center [1174, 144] width 76 height 42
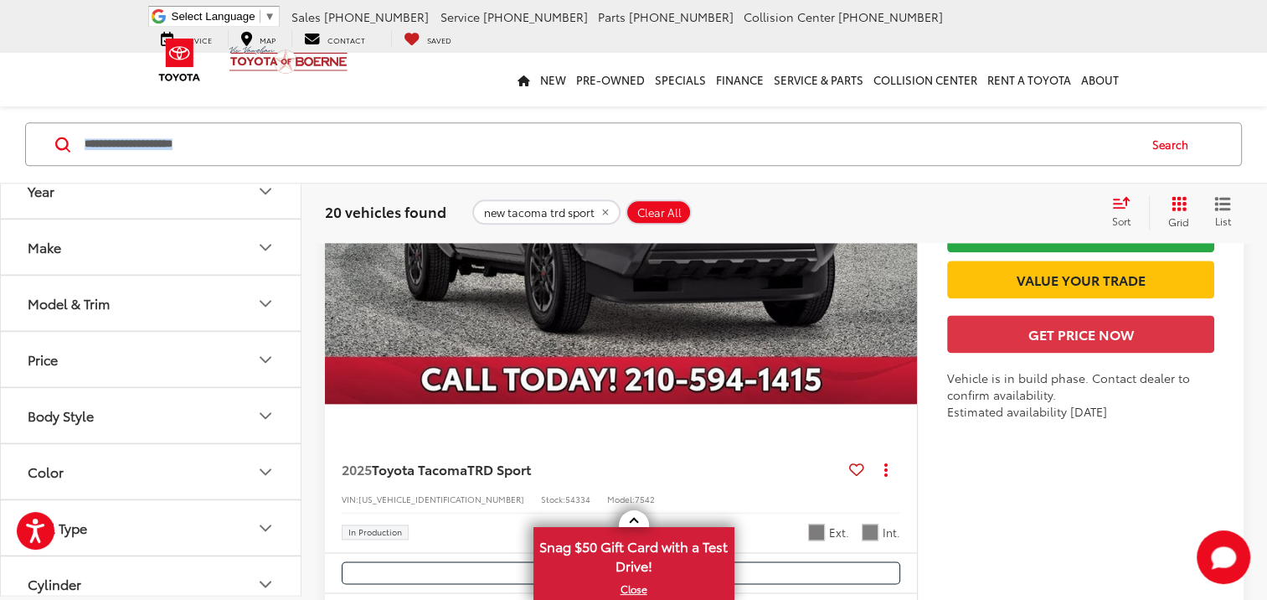
scroll to position [8420, 0]
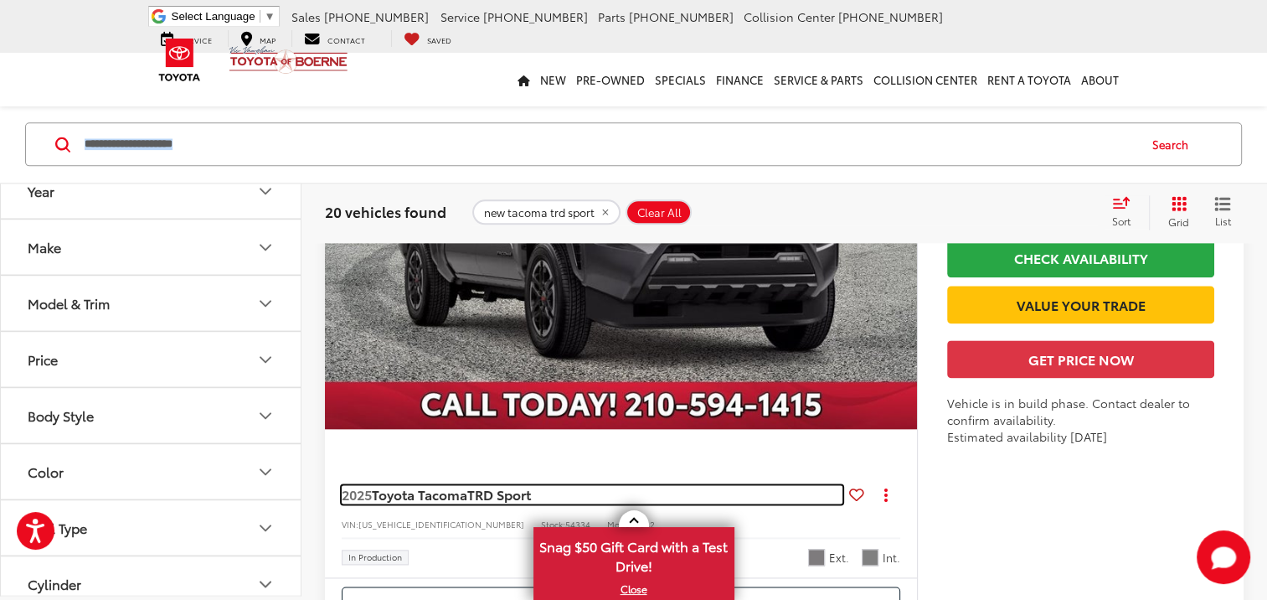
click at [453, 484] on span "Toyota Tacoma" at bounding box center [419, 493] width 95 height 19
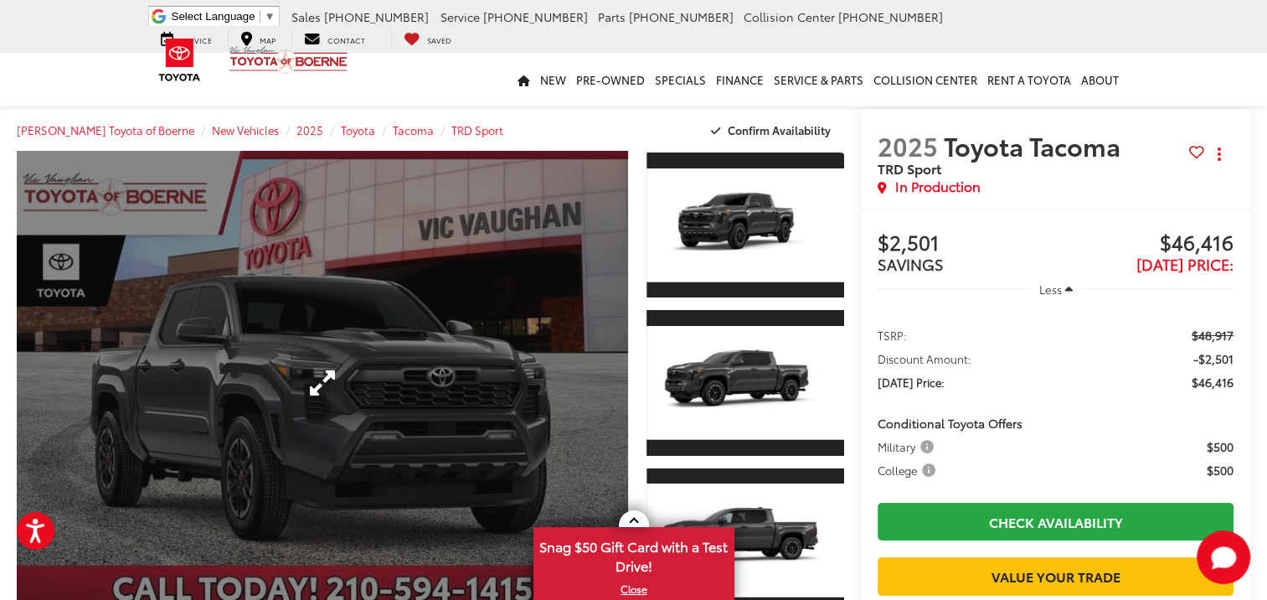
scroll to position [84, 0]
